Goal: Contribute content: Add original content to the website for others to see

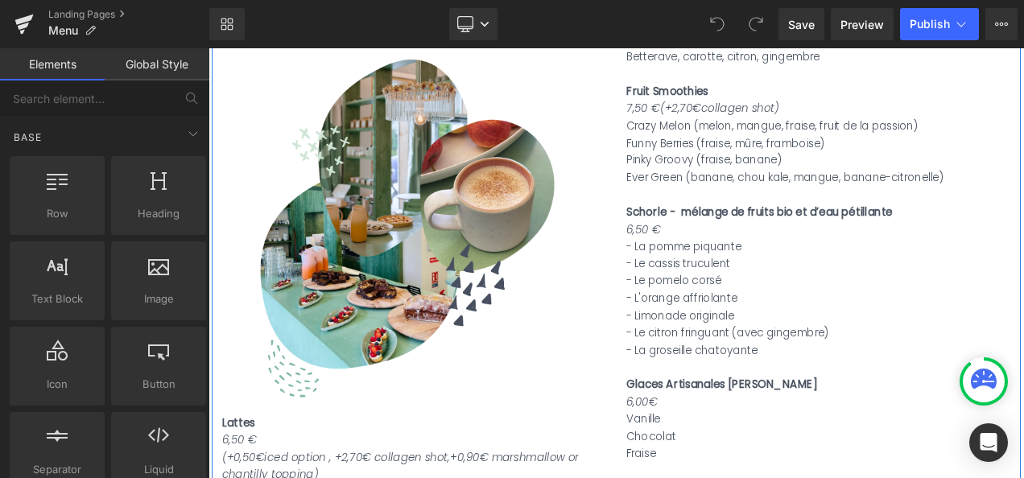
scroll to position [523, 0]
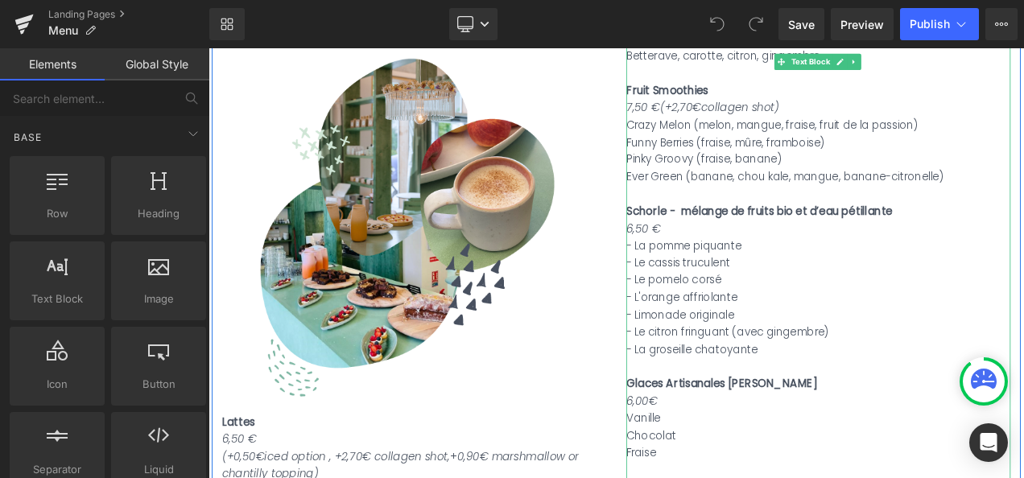
click at [798, 303] on div "- Le cassis truculent" at bounding box center [936, 305] width 459 height 21
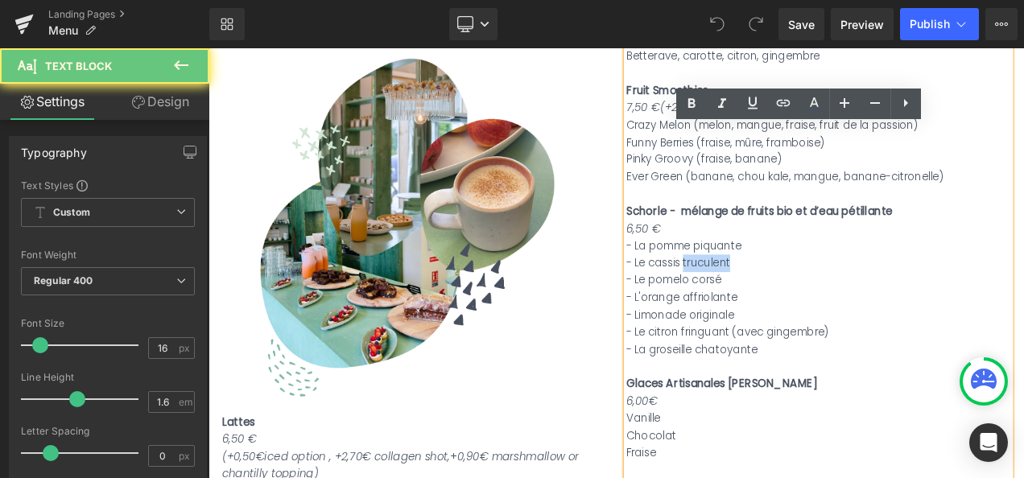
click at [798, 303] on div "- Le cassis truculent" at bounding box center [936, 305] width 459 height 21
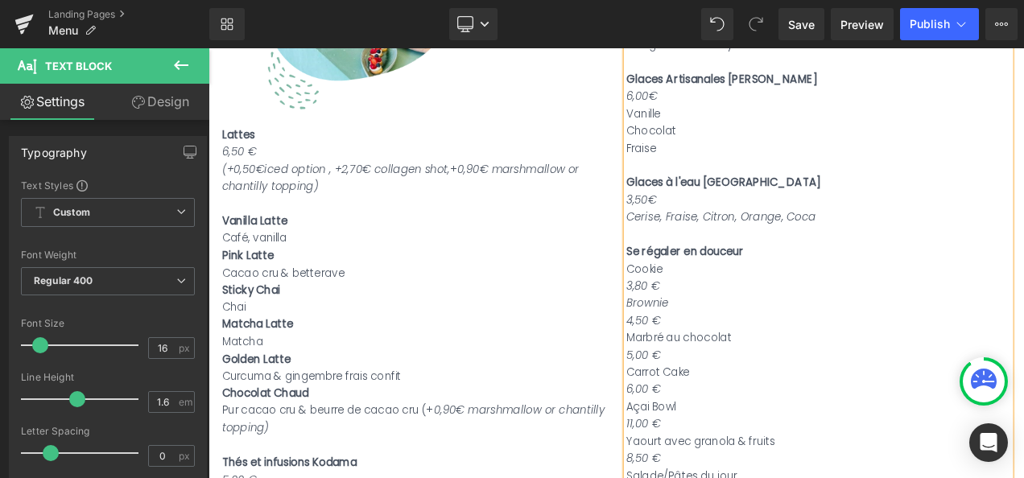
scroll to position [867, 0]
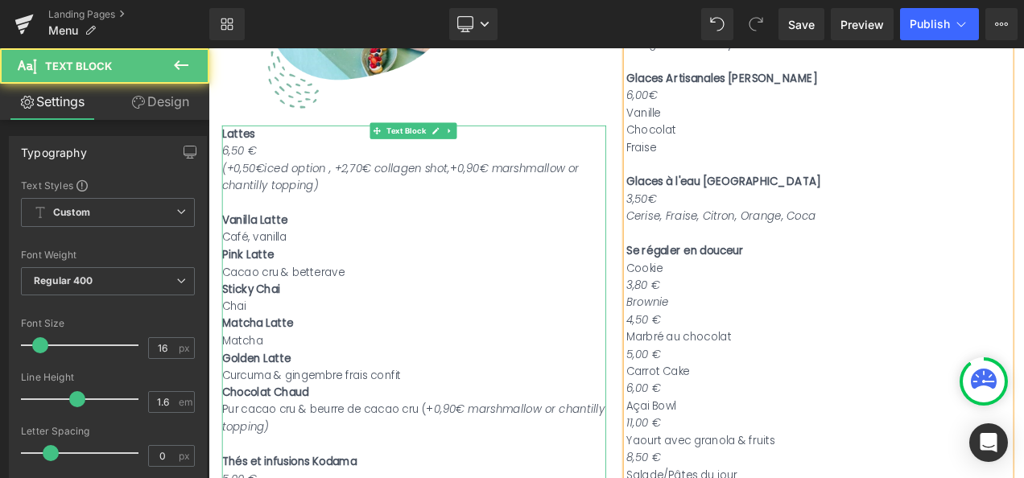
click at [225, 248] on strong "Vanilla Latte" at bounding box center [264, 254] width 78 height 19
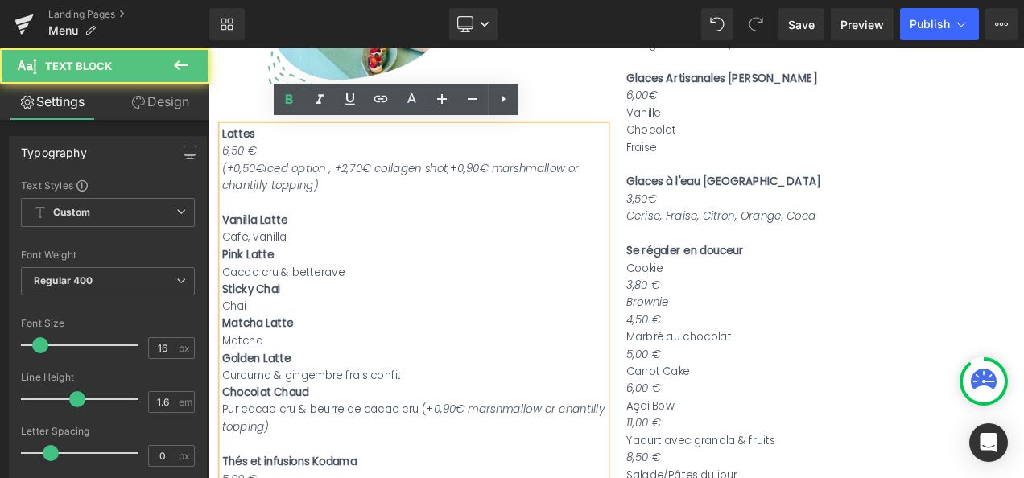
click at [225, 248] on strong "Vanilla Latte" at bounding box center [264, 254] width 78 height 19
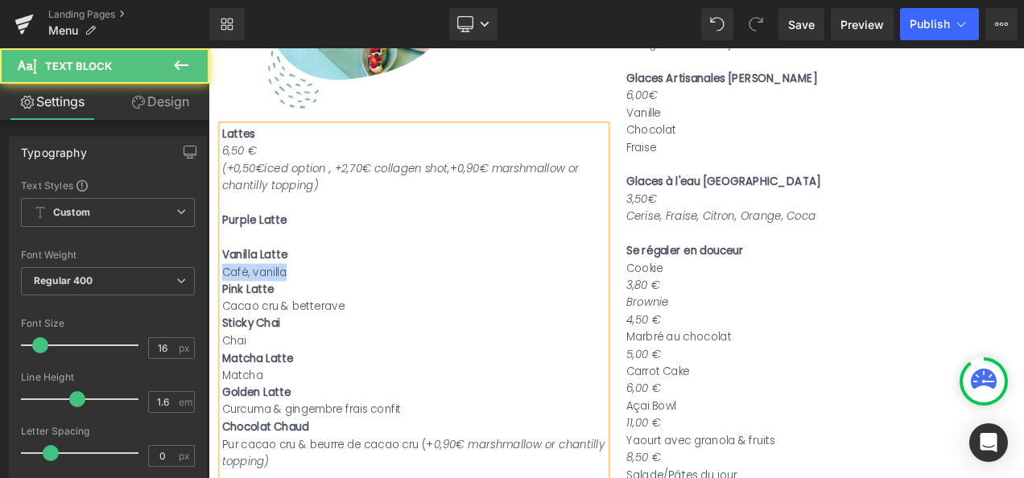
drag, startPoint x: 297, startPoint y: 311, endPoint x: 223, endPoint y: 306, distance: 74.2
click at [225, 306] on div "Café, vanilla" at bounding box center [454, 316] width 459 height 21
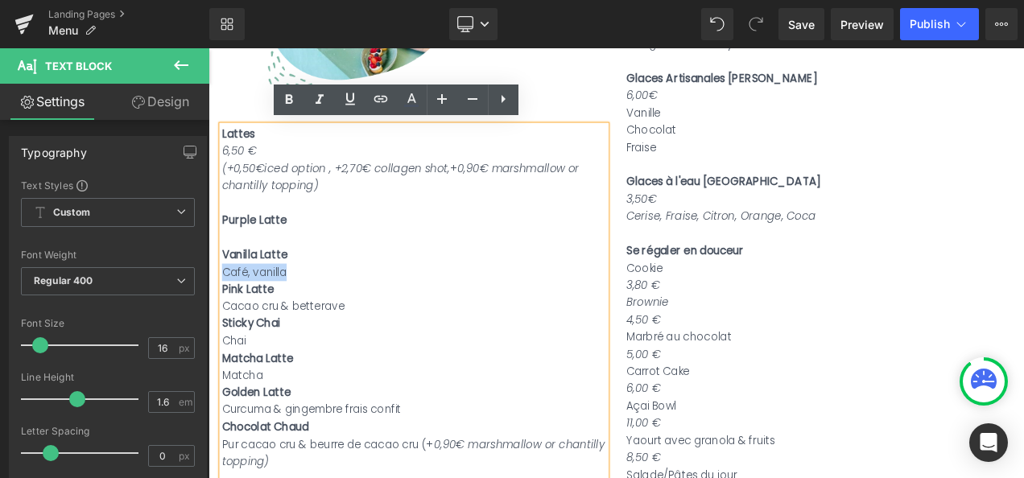
copy div "Café, vanilla"
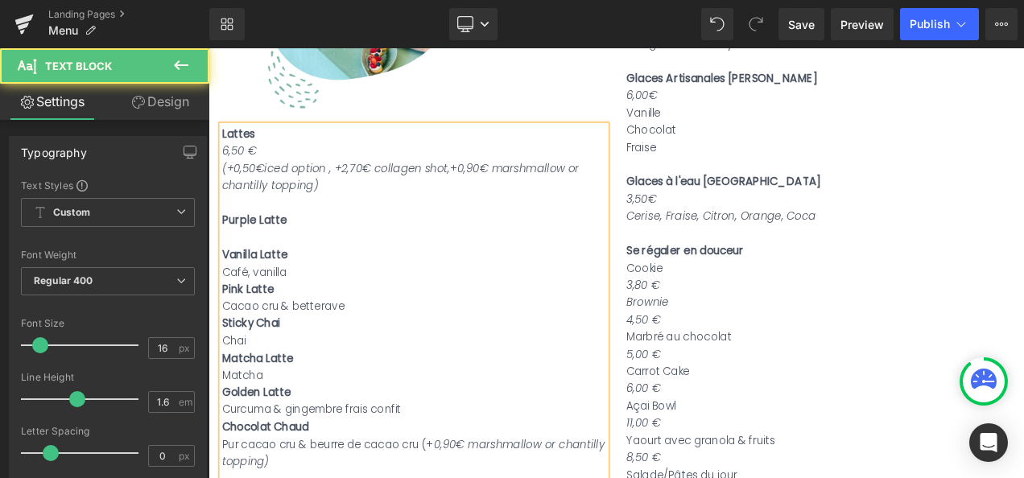
click at [234, 265] on div at bounding box center [454, 274] width 459 height 21
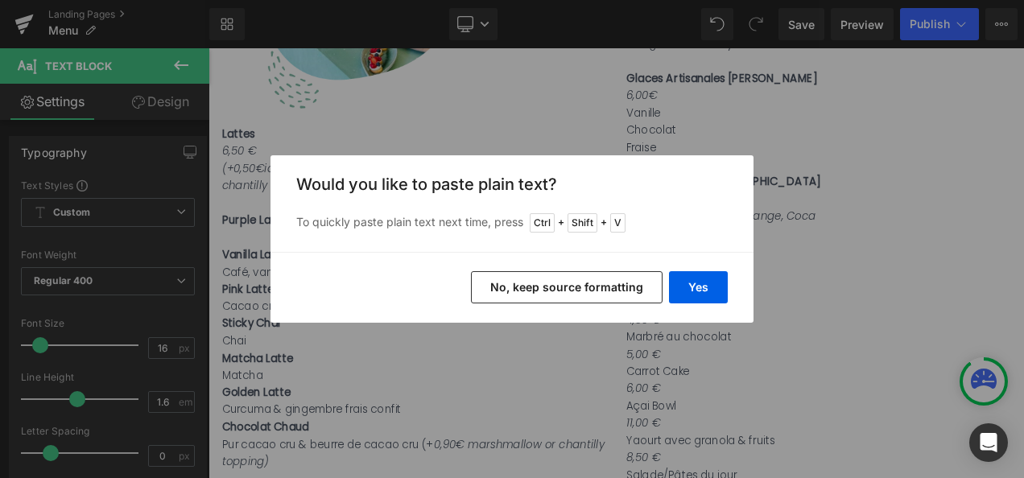
click at [588, 291] on button "No, keep source formatting" at bounding box center [567, 287] width 192 height 32
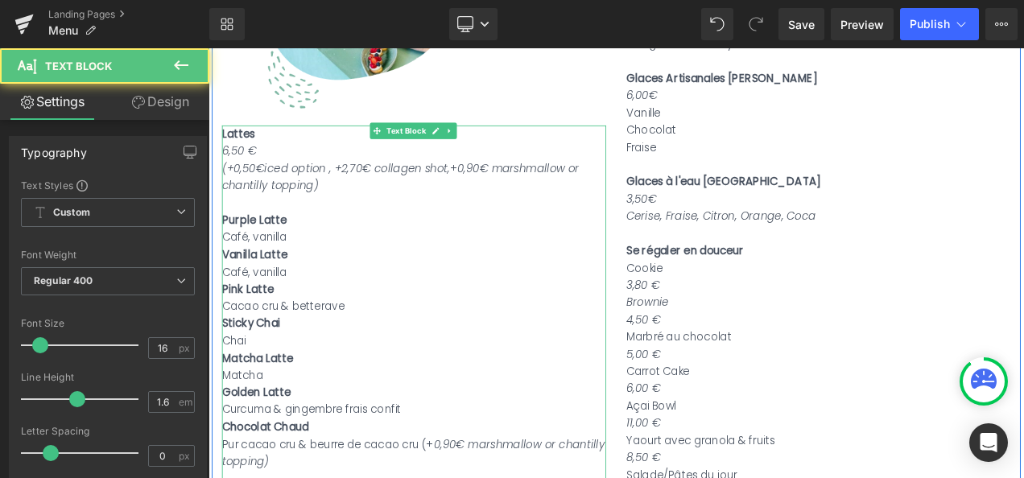
click at [236, 265] on div "Café, vanilla" at bounding box center [454, 274] width 459 height 21
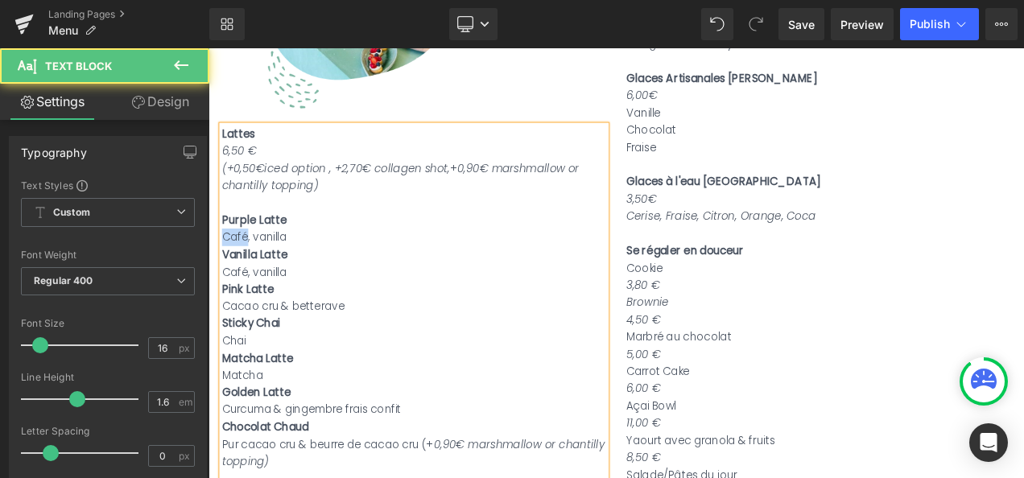
click at [236, 265] on div "Café, vanilla" at bounding box center [454, 274] width 459 height 21
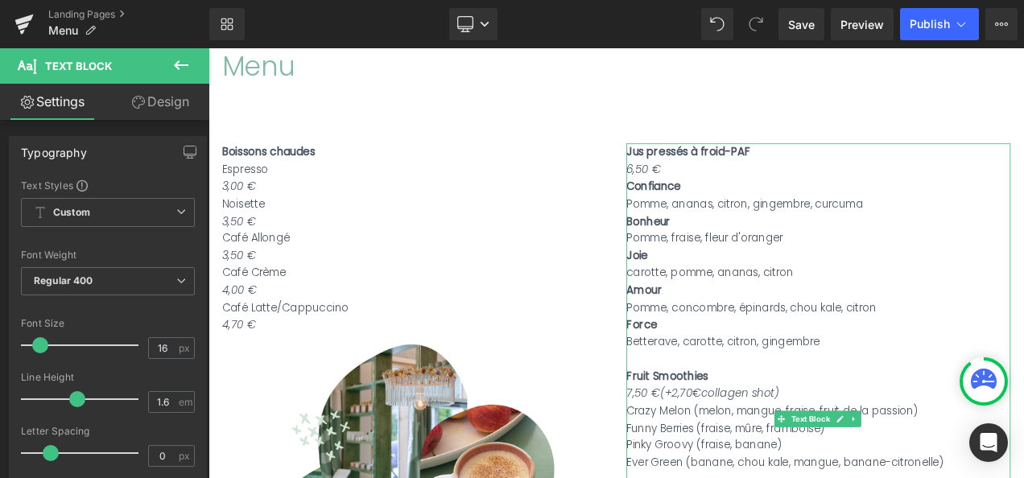
scroll to position [181, 0]
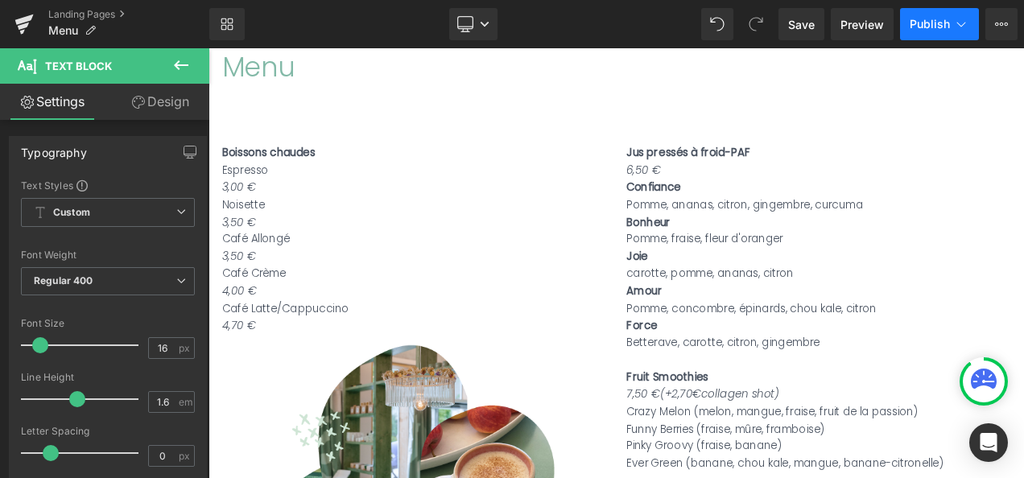
click at [923, 31] on button "Publish" at bounding box center [939, 24] width 79 height 32
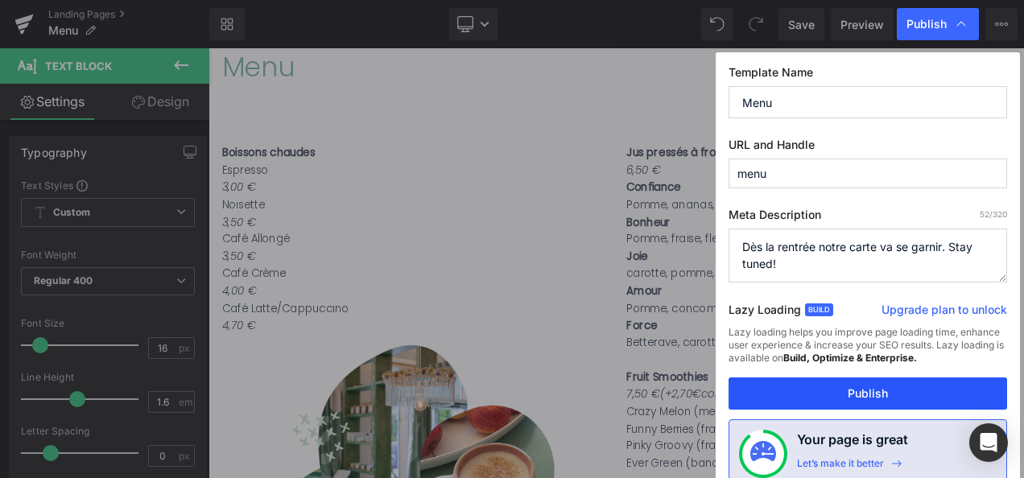
click at [864, 391] on button "Publish" at bounding box center [867, 393] width 278 height 32
